Goal: Task Accomplishment & Management: Use online tool/utility

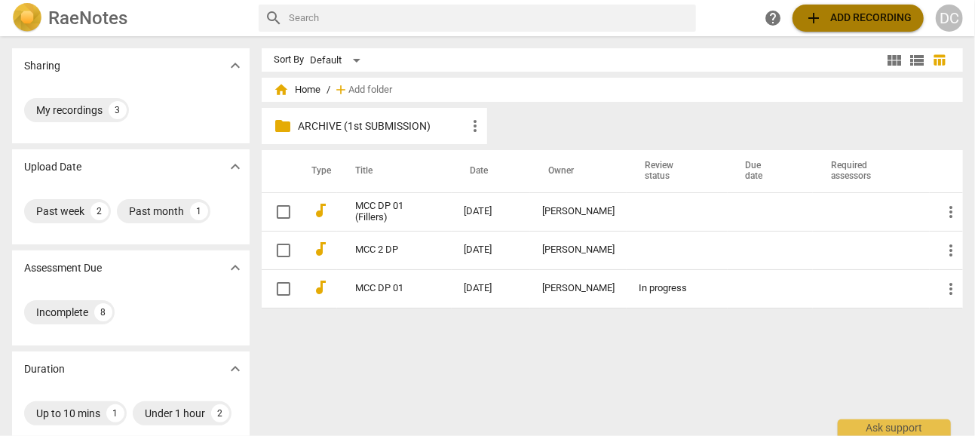
click at [842, 14] on span "add Add recording" at bounding box center [858, 18] width 107 height 18
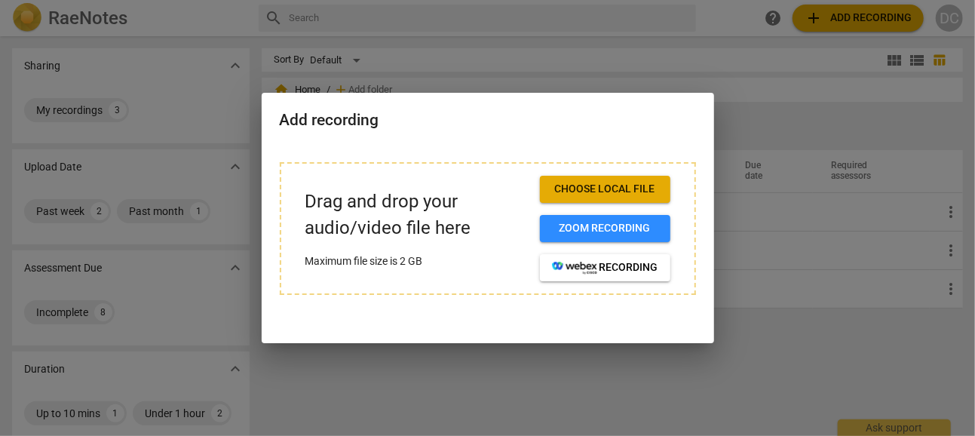
click at [604, 189] on span "Choose local file" at bounding box center [605, 189] width 106 height 15
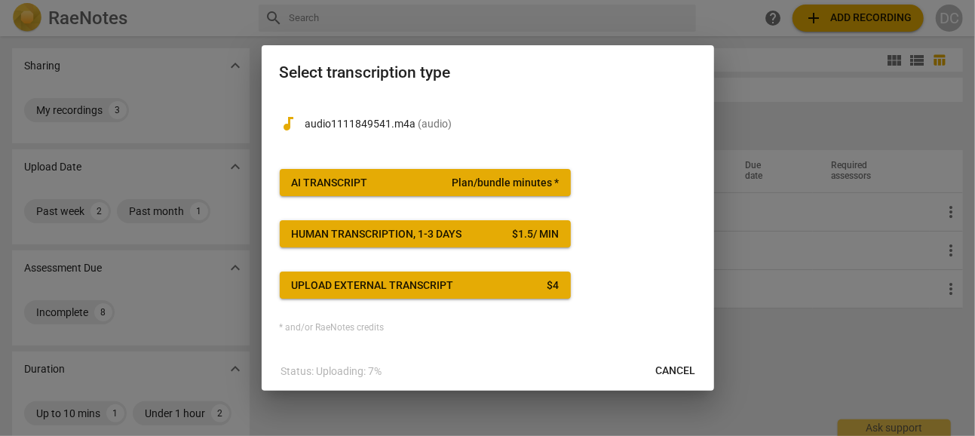
click at [412, 123] on p "audio1111849541.m4a ( audio )" at bounding box center [500, 124] width 391 height 16
click at [405, 122] on p "audio1111849541.m4a ( audio )" at bounding box center [500, 124] width 391 height 16
drag, startPoint x: 308, startPoint y: 124, endPoint x: 415, endPoint y: 127, distance: 107.1
click at [415, 127] on p "audio1111849541.m4a ( audio )" at bounding box center [500, 124] width 391 height 16
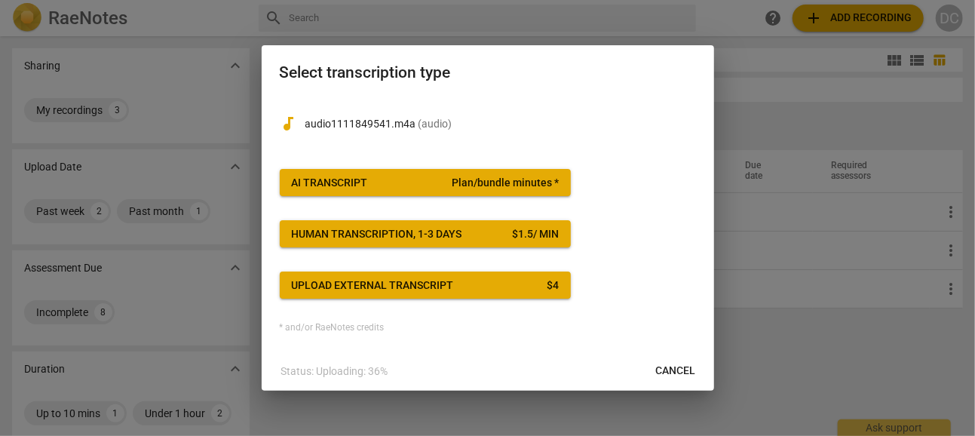
click at [649, 292] on div "audiotrack audio1111849541.m4a ( audio ) AI Transcript Plan/bundle minutes * Hu…" at bounding box center [488, 215] width 416 height 237
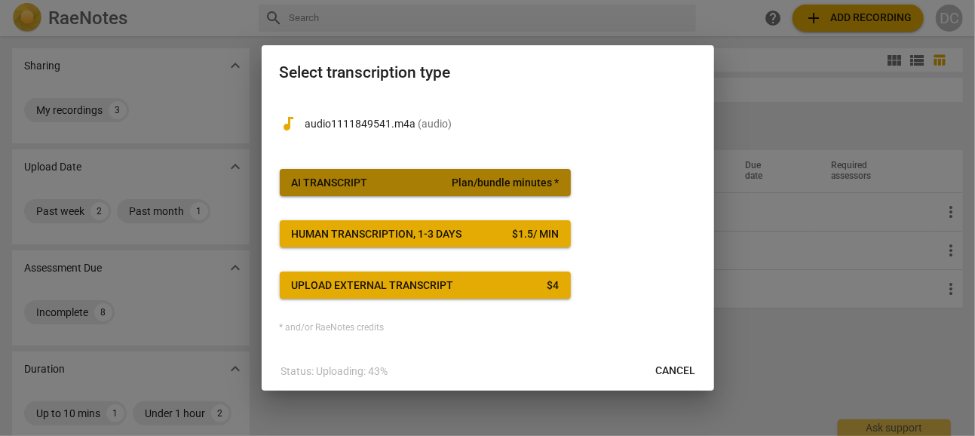
click at [422, 178] on span "AI Transcript Plan/bundle minutes *" at bounding box center [425, 183] width 267 height 15
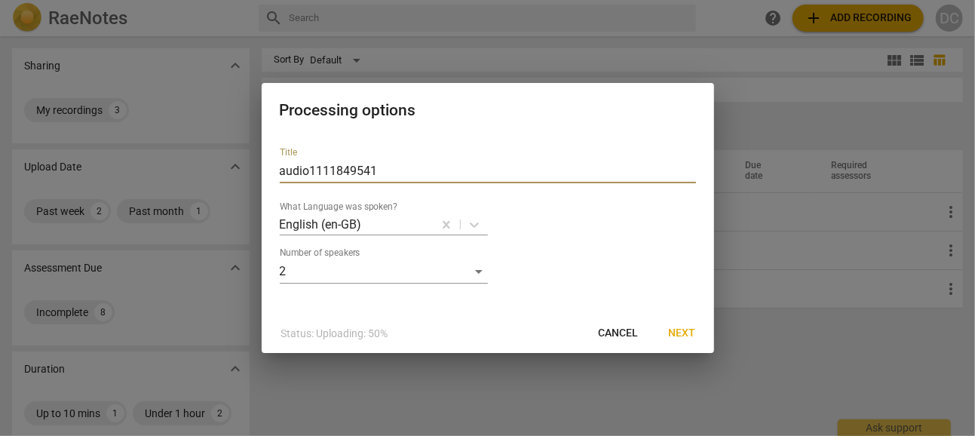
drag, startPoint x: 385, startPoint y: 173, endPoint x: 259, endPoint y: 162, distance: 126.4
click at [259, 162] on div "Processing options Title audio1111849541 What Language was spoken? English (en-…" at bounding box center [487, 218] width 975 height 436
drag, startPoint x: 400, startPoint y: 98, endPoint x: 433, endPoint y: 103, distance: 32.7
click at [433, 103] on div "Processing options" at bounding box center [488, 109] width 452 height 52
click at [379, 92] on div "Processing options" at bounding box center [488, 109] width 452 height 52
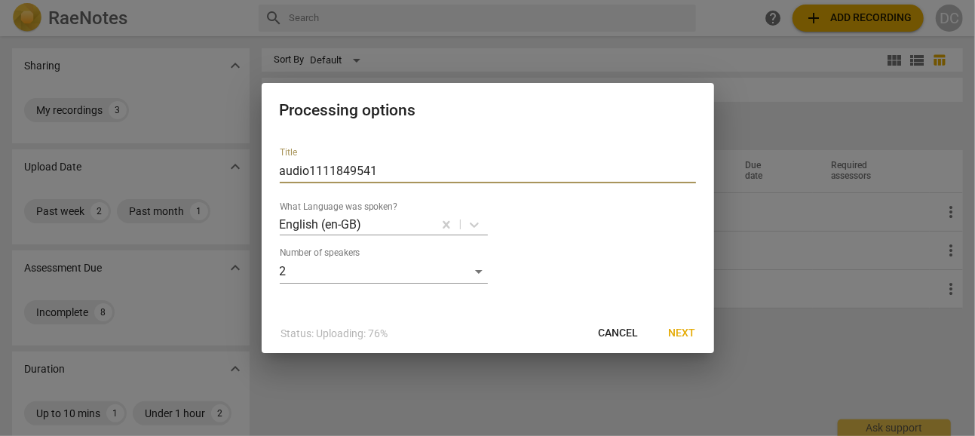
click at [381, 170] on input "audio1111849541" at bounding box center [488, 171] width 416 height 24
drag, startPoint x: 381, startPoint y: 170, endPoint x: 256, endPoint y: 168, distance: 125.2
click at [256, 168] on div "Processing options Title audio1111849541 What Language was spoken? English (en-…" at bounding box center [487, 218] width 975 height 436
type input "MCC01 JB"
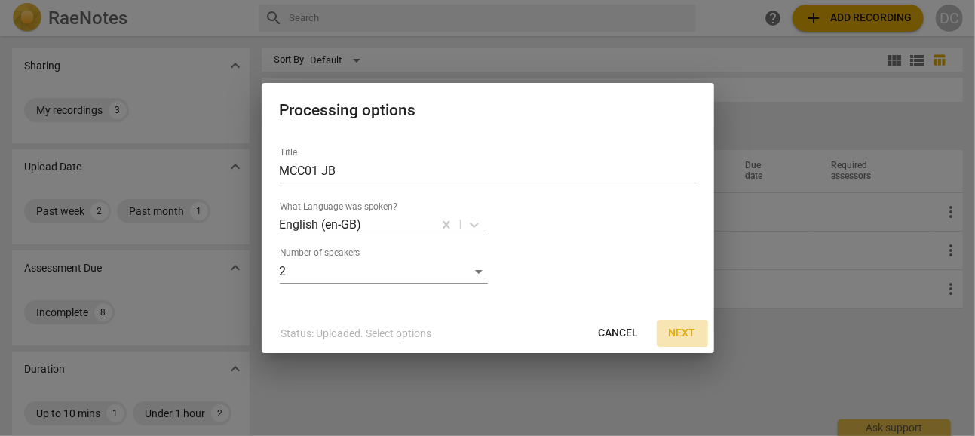
click at [684, 329] on span "Next" at bounding box center [682, 333] width 27 height 15
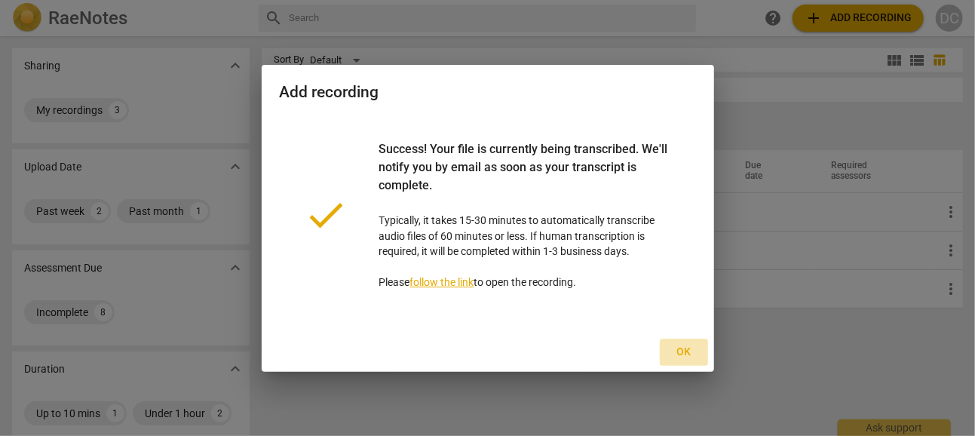
click at [685, 348] on span "Ok" at bounding box center [684, 352] width 24 height 15
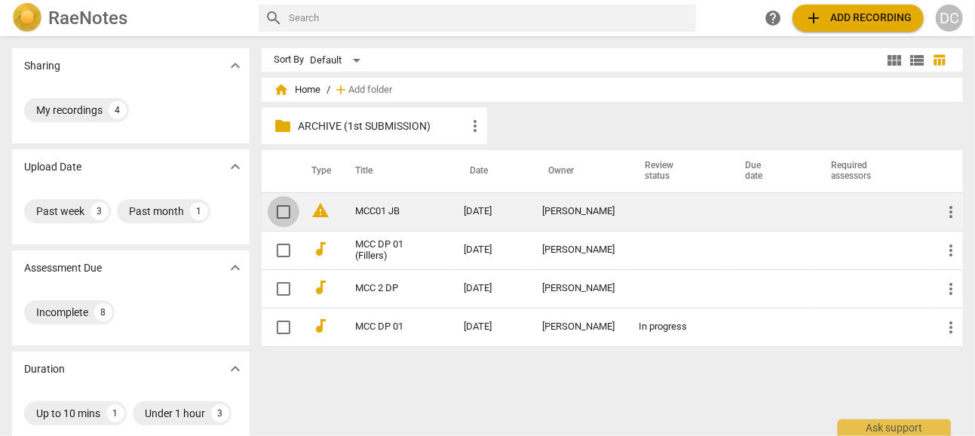
click at [285, 209] on input "checkbox" at bounding box center [284, 212] width 32 height 18
checkbox input "false"
